Goal: Task Accomplishment & Management: Use online tool/utility

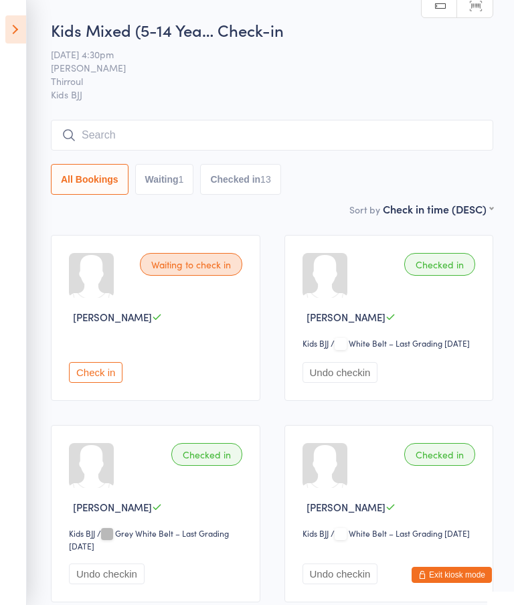
click at [8, 26] on icon at bounding box center [15, 29] width 21 height 28
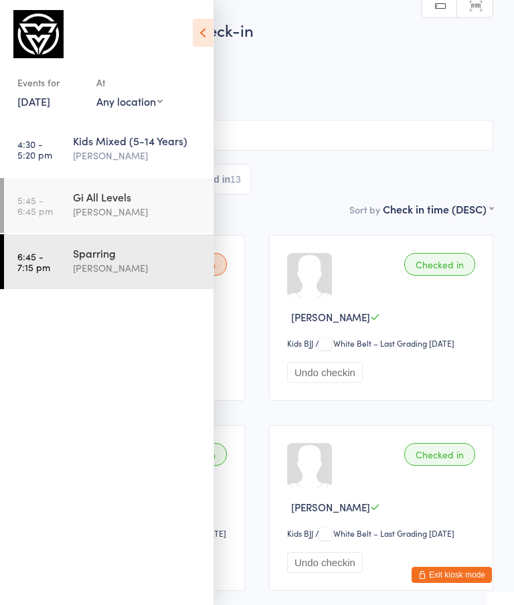
click at [116, 206] on div "[PERSON_NAME]" at bounding box center [137, 211] width 129 height 15
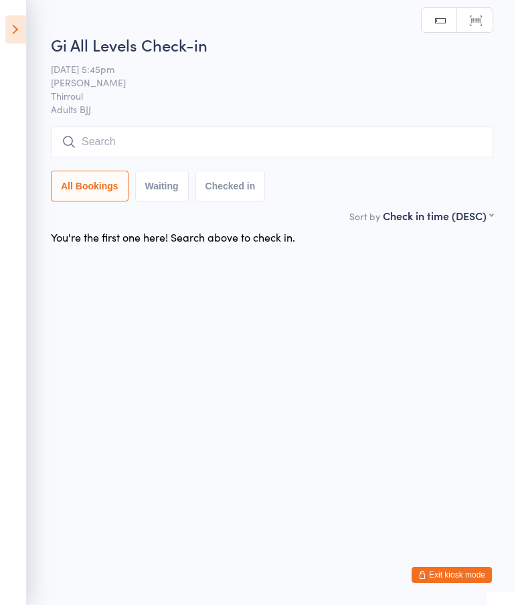
click at [159, 136] on input "search" at bounding box center [272, 142] width 443 height 31
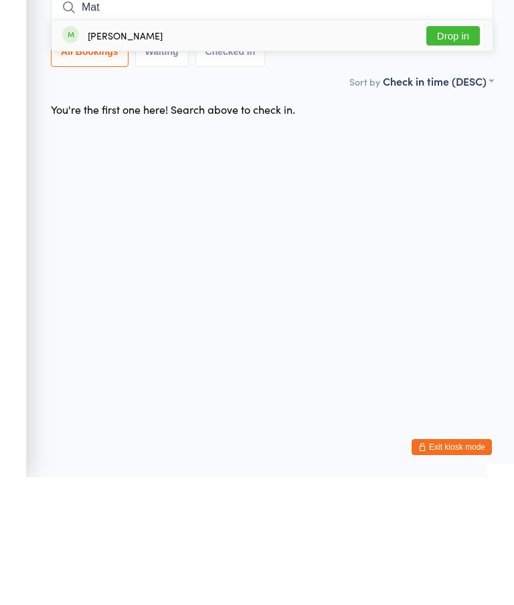
type input "Mat"
click at [453, 154] on button "Drop in" at bounding box center [453, 163] width 54 height 19
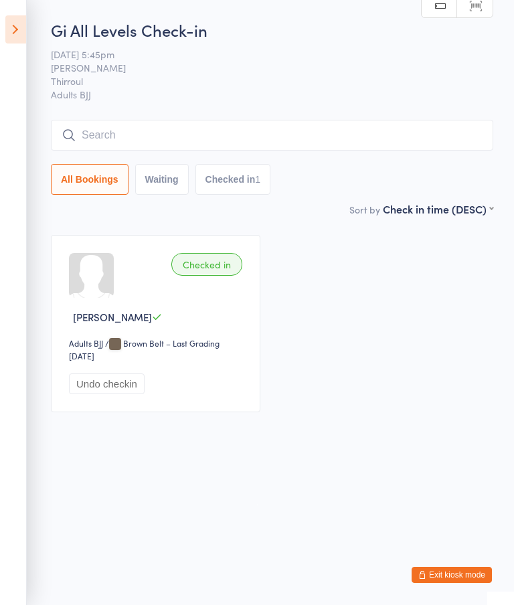
click at [227, 136] on input "search" at bounding box center [272, 135] width 443 height 31
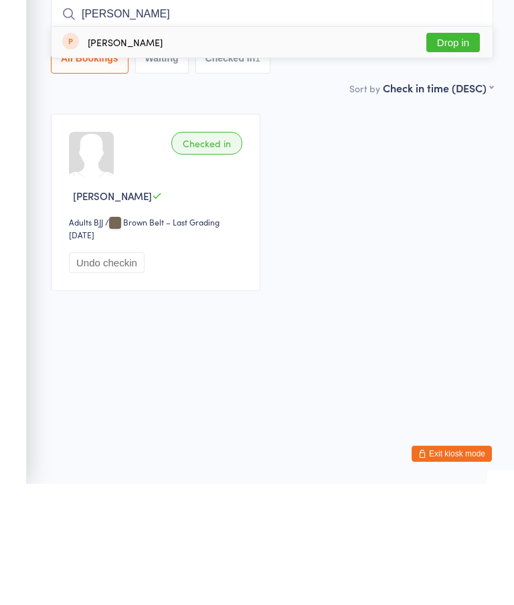
type input "Jodie"
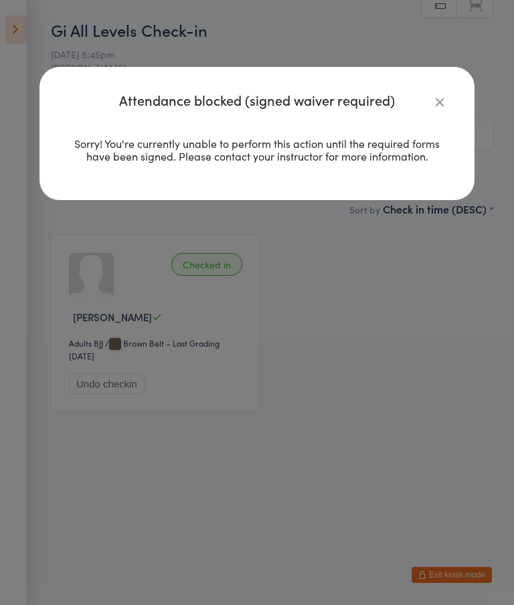
click at [447, 94] on button "button" at bounding box center [440, 102] width 16 height 16
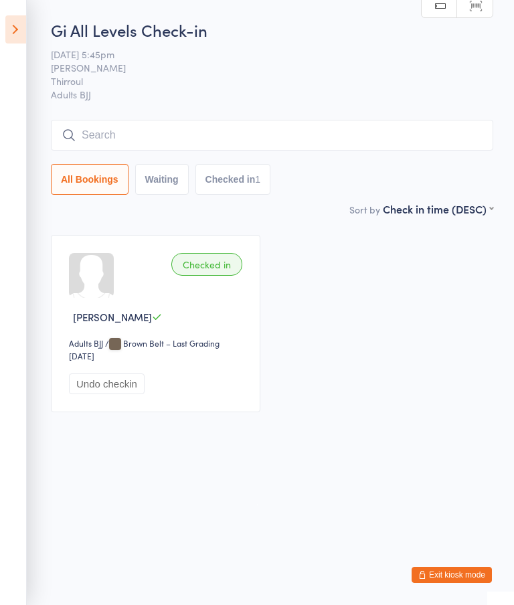
click at [219, 133] on input "search" at bounding box center [272, 135] width 443 height 31
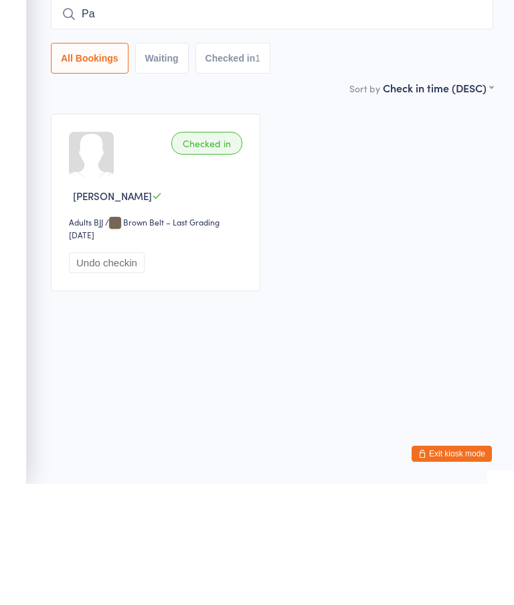
type input "P"
type input "J"
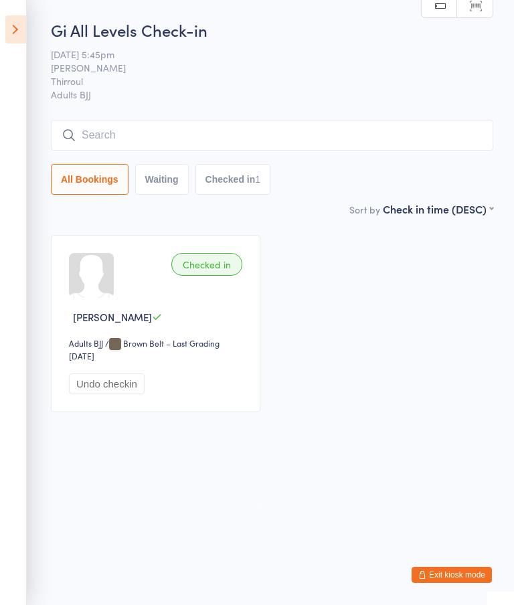
click at [242, 133] on input "search" at bounding box center [272, 135] width 443 height 31
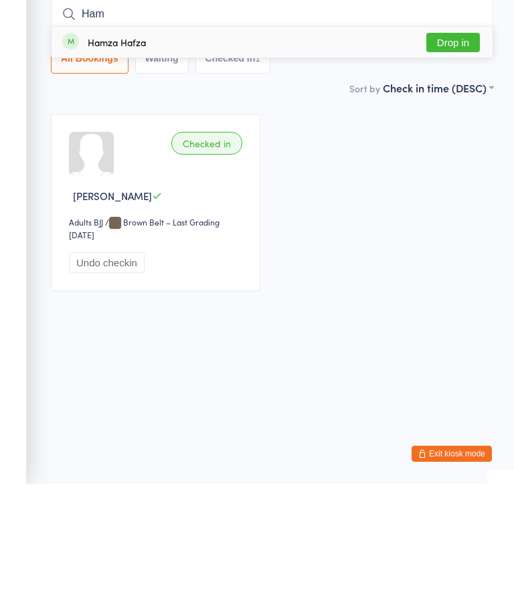
type input "Ham"
click at [451, 154] on button "Drop in" at bounding box center [453, 163] width 54 height 19
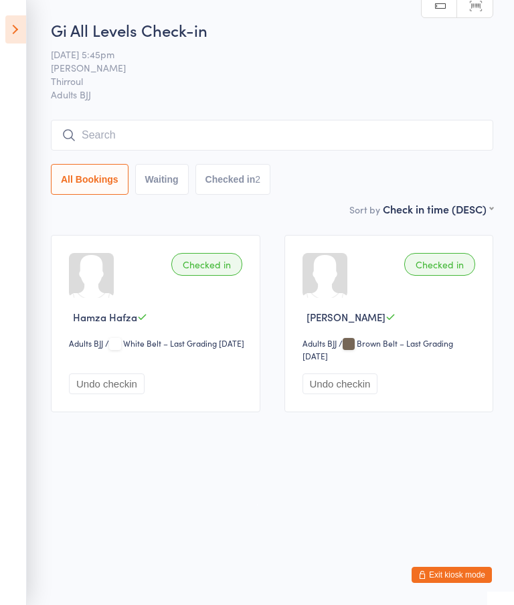
click at [106, 125] on input "search" at bounding box center [272, 135] width 443 height 31
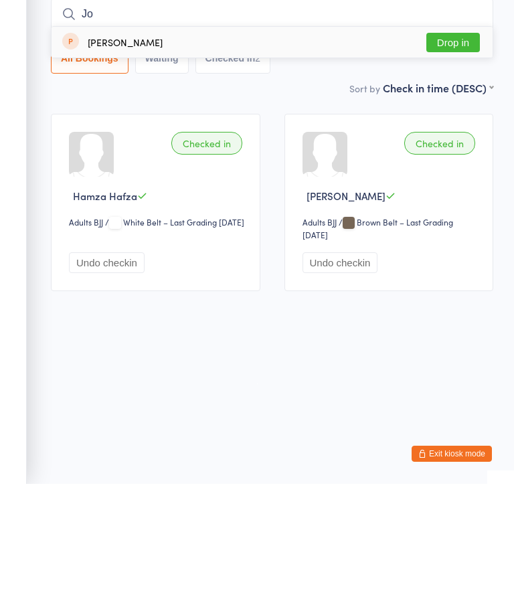
type input "J"
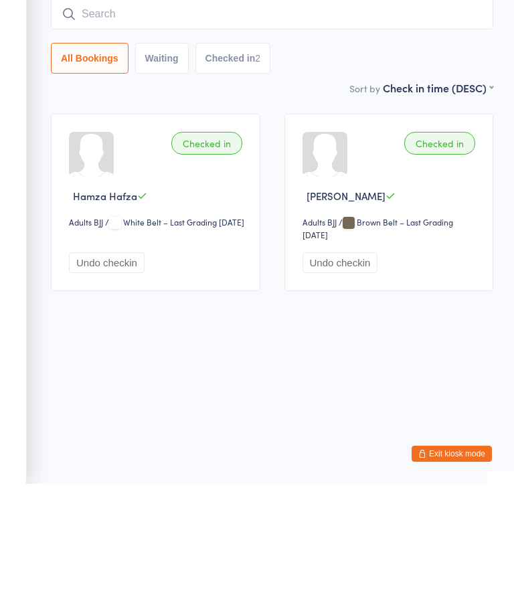
click at [177, 319] on html "You have now entered Kiosk Mode. Members will be able to check themselves in us…" at bounding box center [257, 302] width 514 height 605
